Goal: Find specific page/section: Find specific page/section

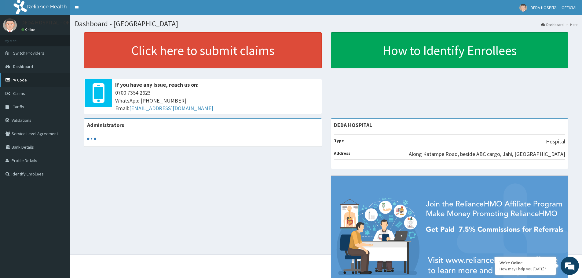
click at [16, 78] on link "PA Code" at bounding box center [35, 79] width 70 height 13
